Goal: Information Seeking & Learning: Understand process/instructions

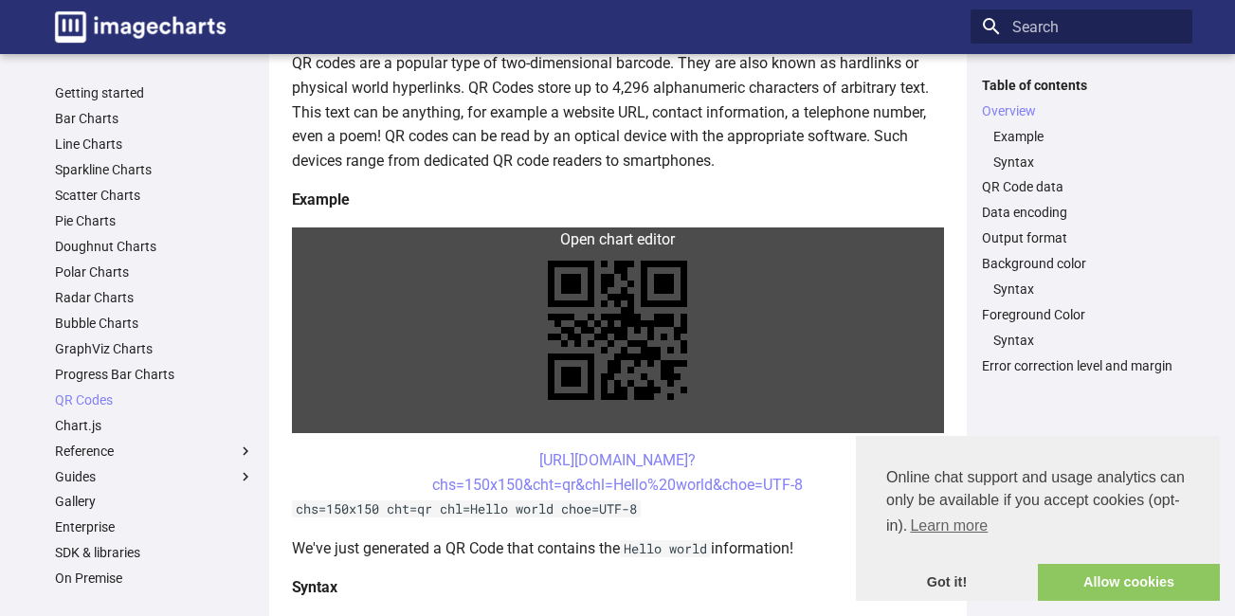
scroll to position [379, 0]
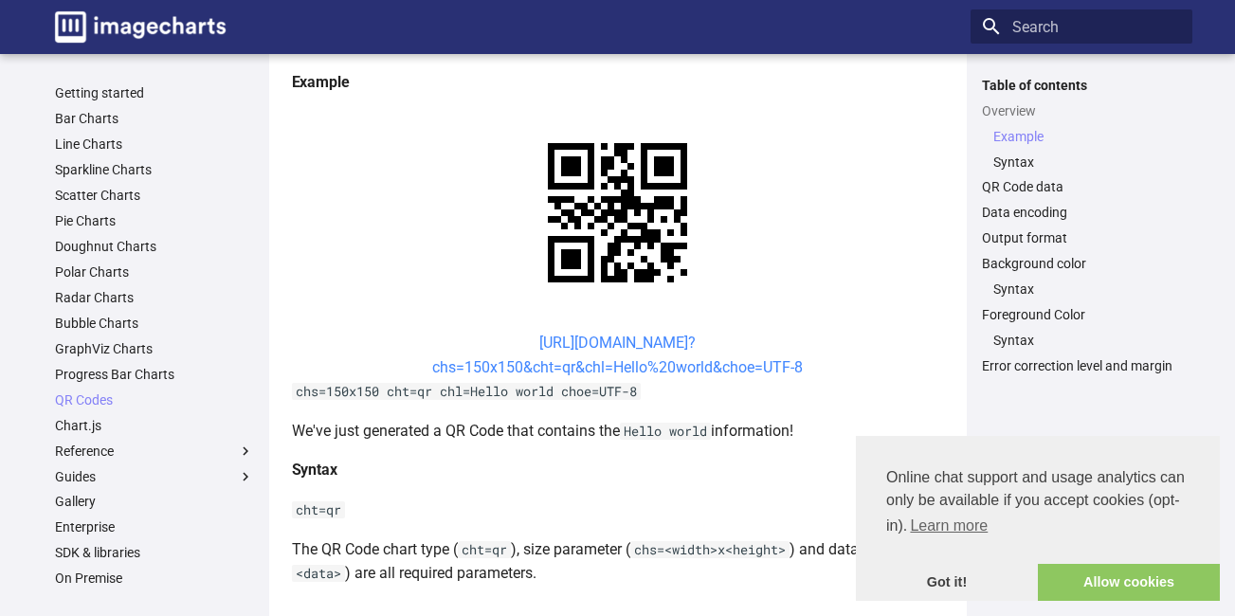
click at [514, 338] on link "https://image-charts.com/chart? chs=150x150&cht=qr&chl=Hello%20world&choe=UTF-8" at bounding box center [617, 355] width 371 height 43
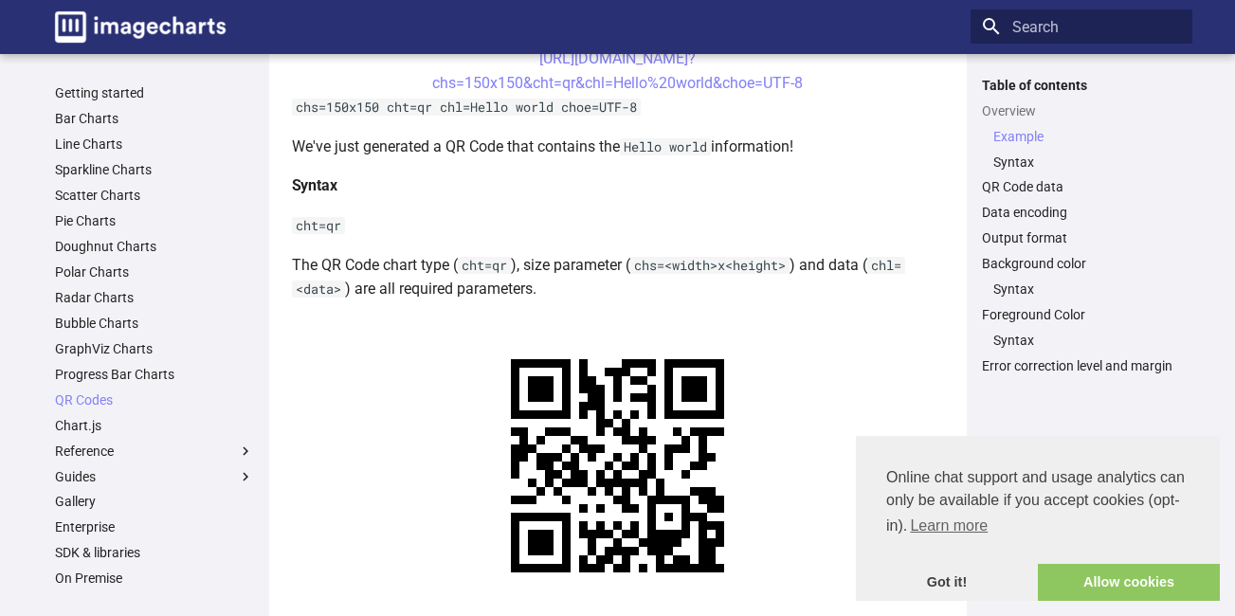
scroll to position [853, 0]
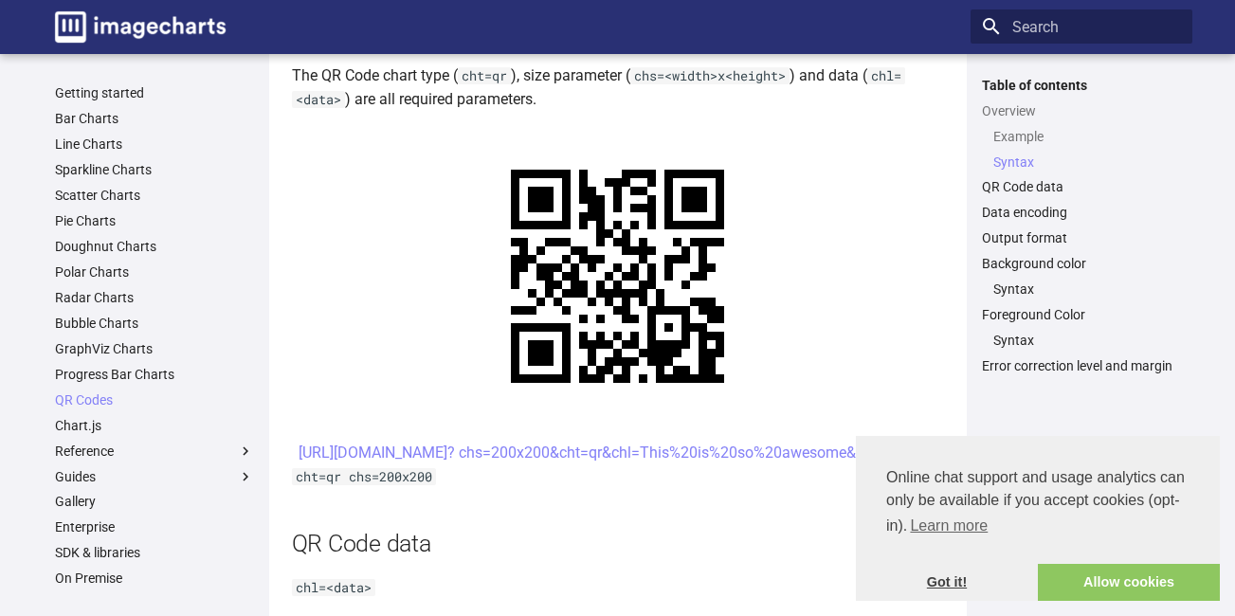
click at [938, 585] on link "Got it!" at bounding box center [947, 583] width 182 height 38
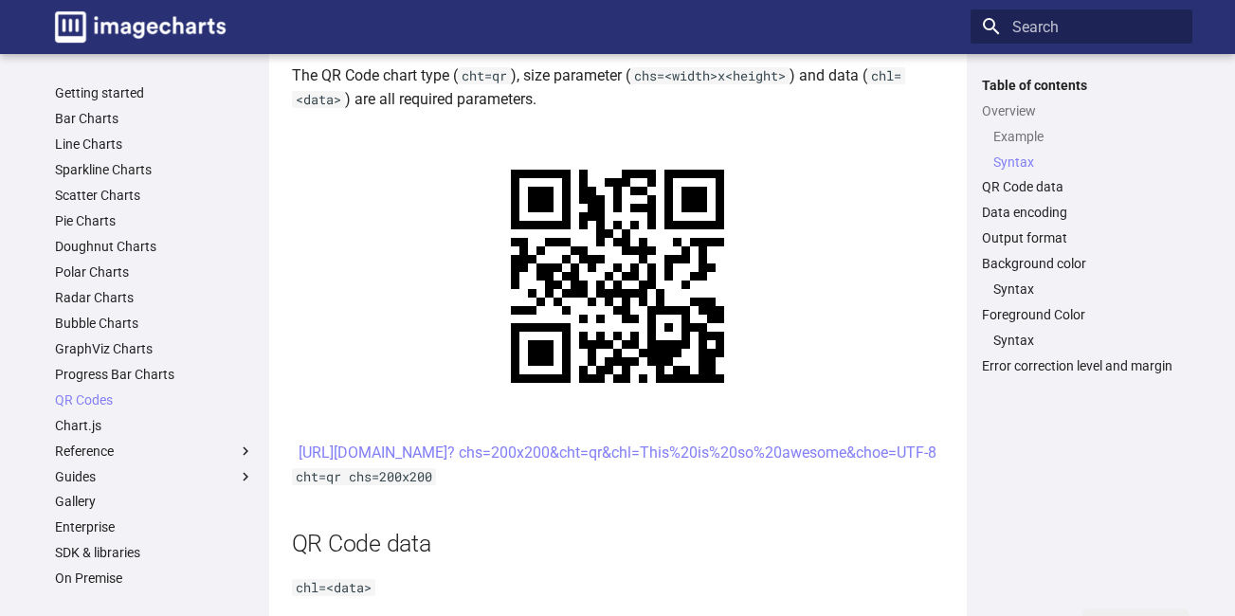
scroll to position [1042, 0]
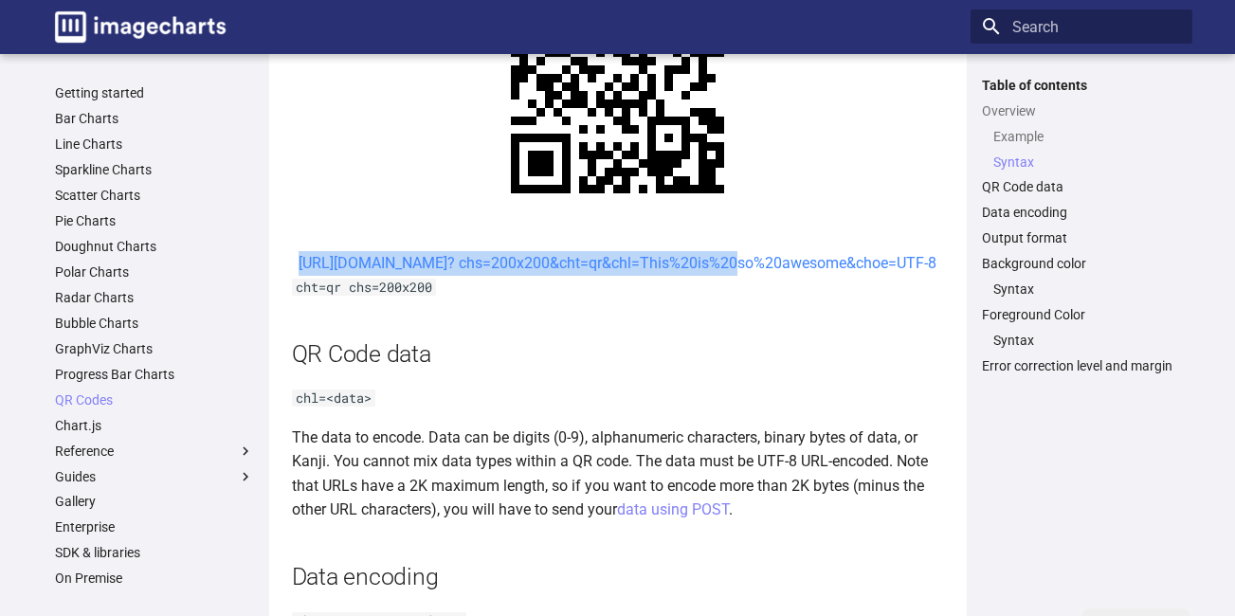
drag, startPoint x: 503, startPoint y: 261, endPoint x: 557, endPoint y: 286, distance: 59.8
click at [557, 276] on center "[URL][DOMAIN_NAME]? chs=200x200&cht=qr&chl=This%20is%20so%20awesome&choe=UTF-8" at bounding box center [618, 263] width 652 height 25
copy link "[URL][DOMAIN_NAME]? chs=200x200&cht=qr&chl="
